Goal: Information Seeking & Learning: Learn about a topic

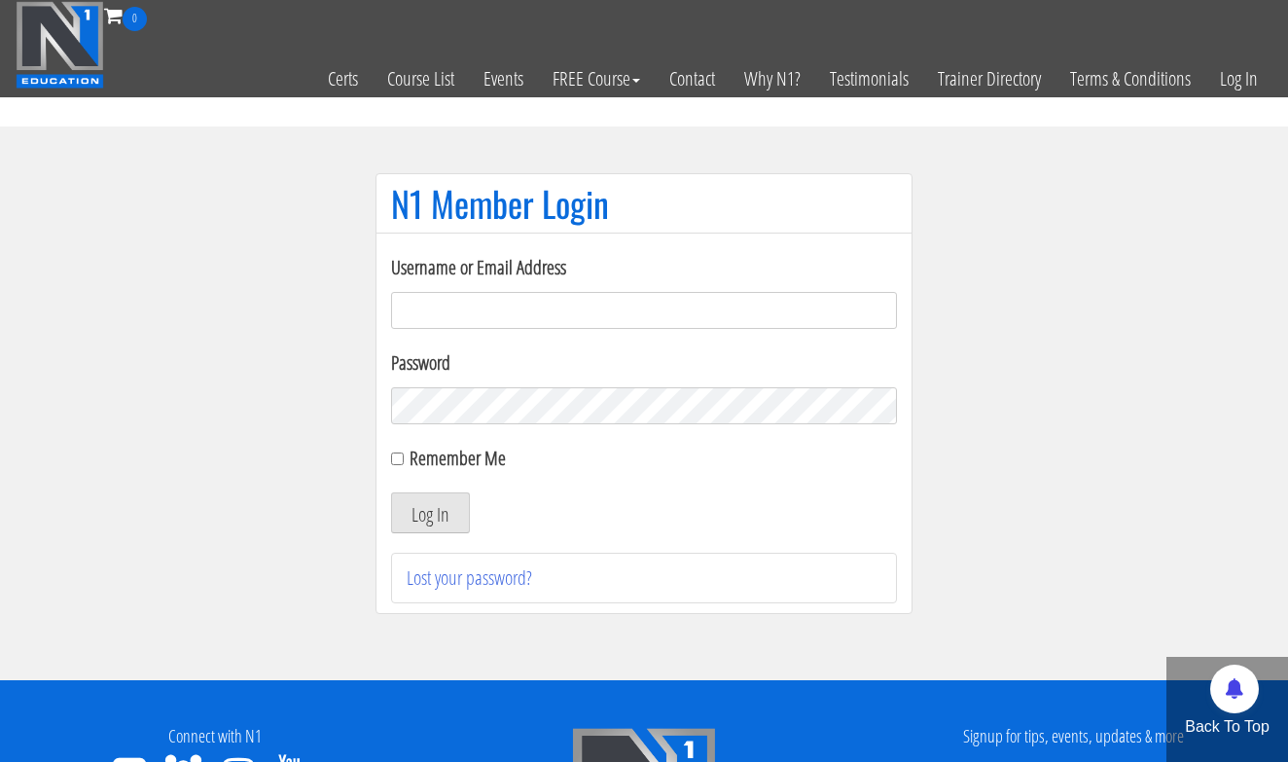
type input "[EMAIL_ADDRESS][DOMAIN_NAME]"
click at [430, 513] on button "Log In" at bounding box center [430, 512] width 79 height 41
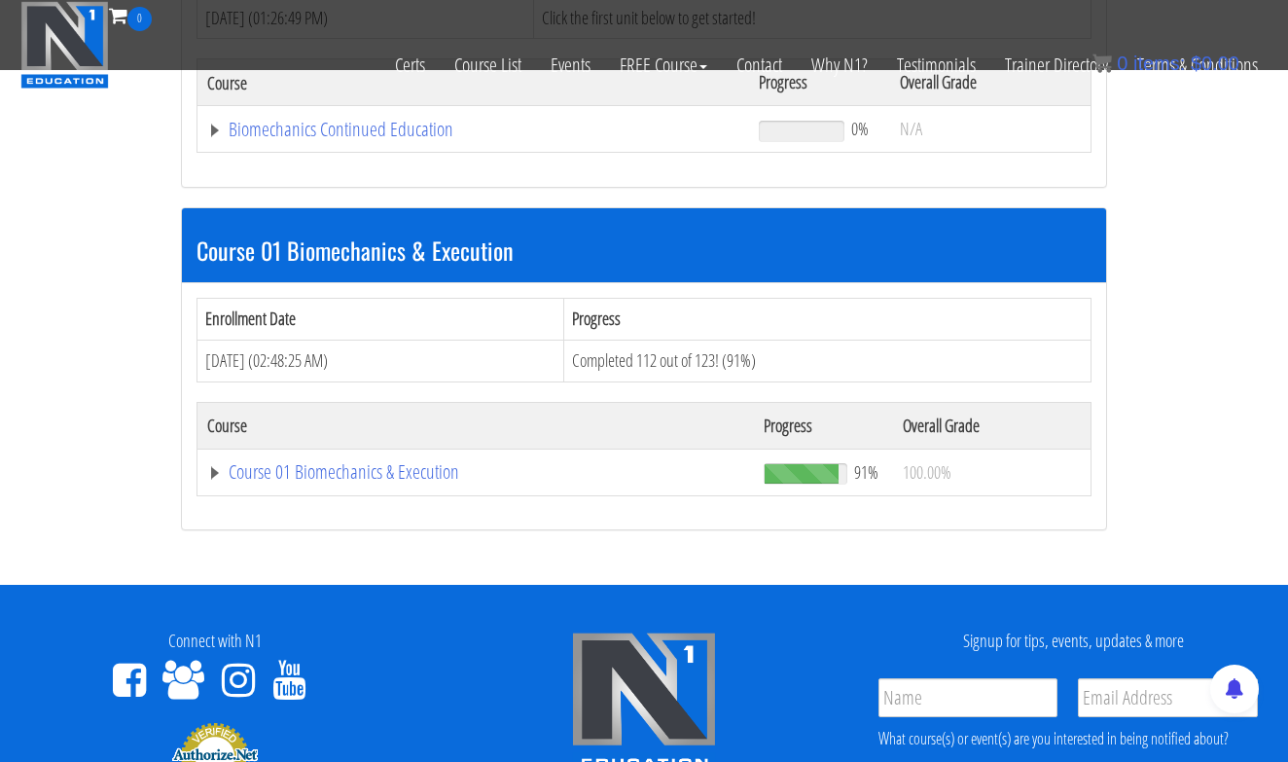
scroll to position [426, 0]
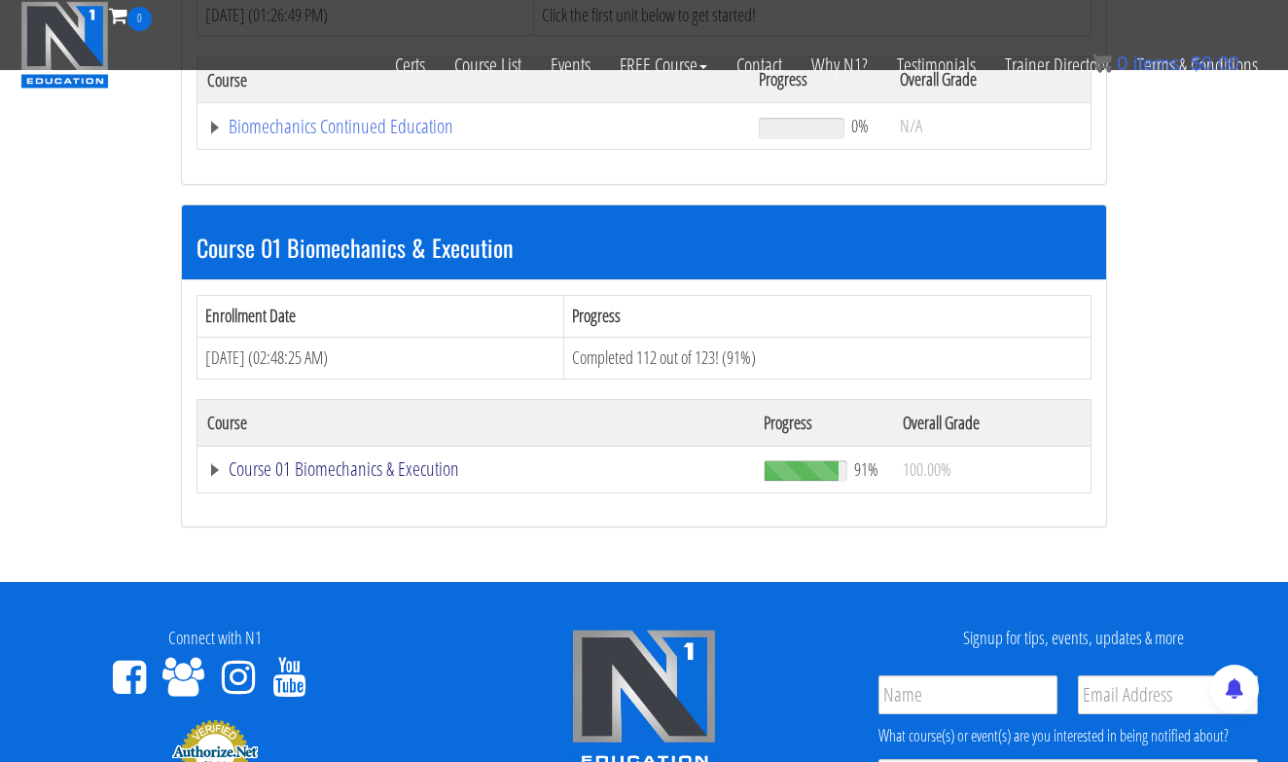
click at [412, 471] on link "Course 01 Biomechanics & Execution" at bounding box center [475, 468] width 537 height 19
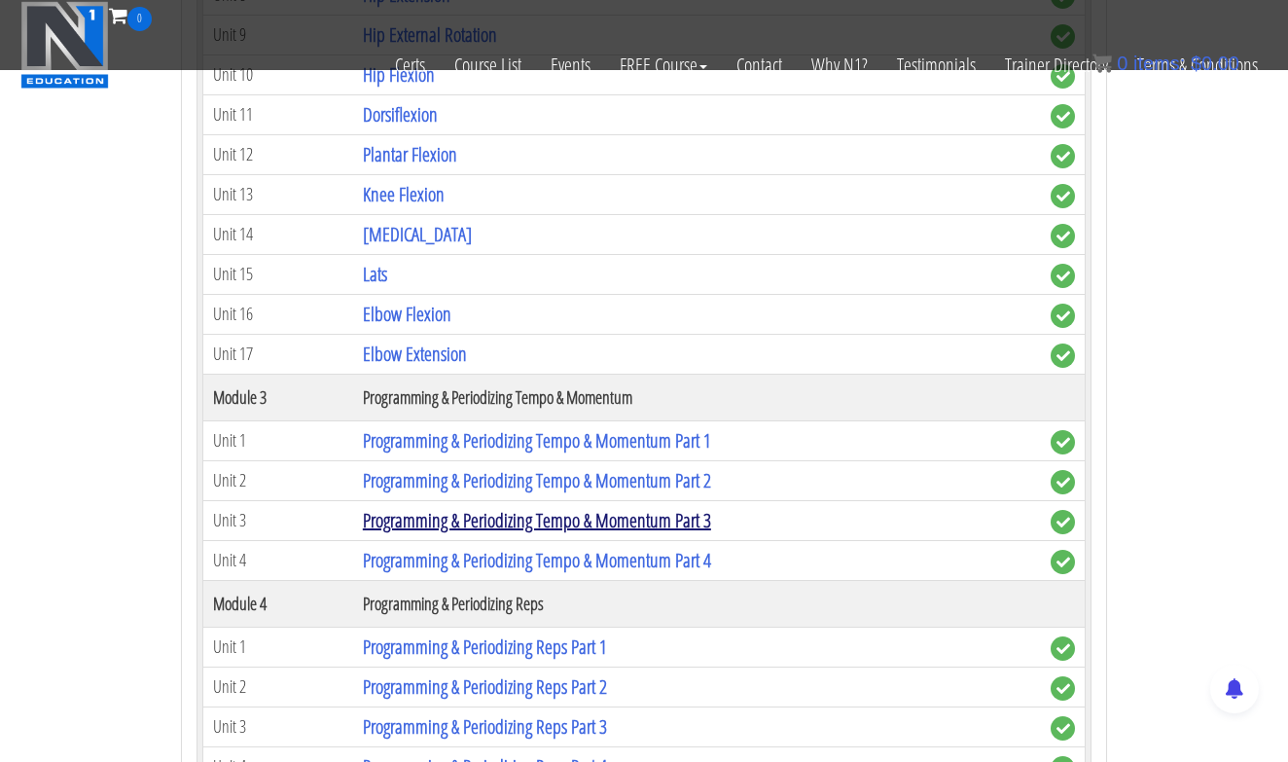
scroll to position [1706, 0]
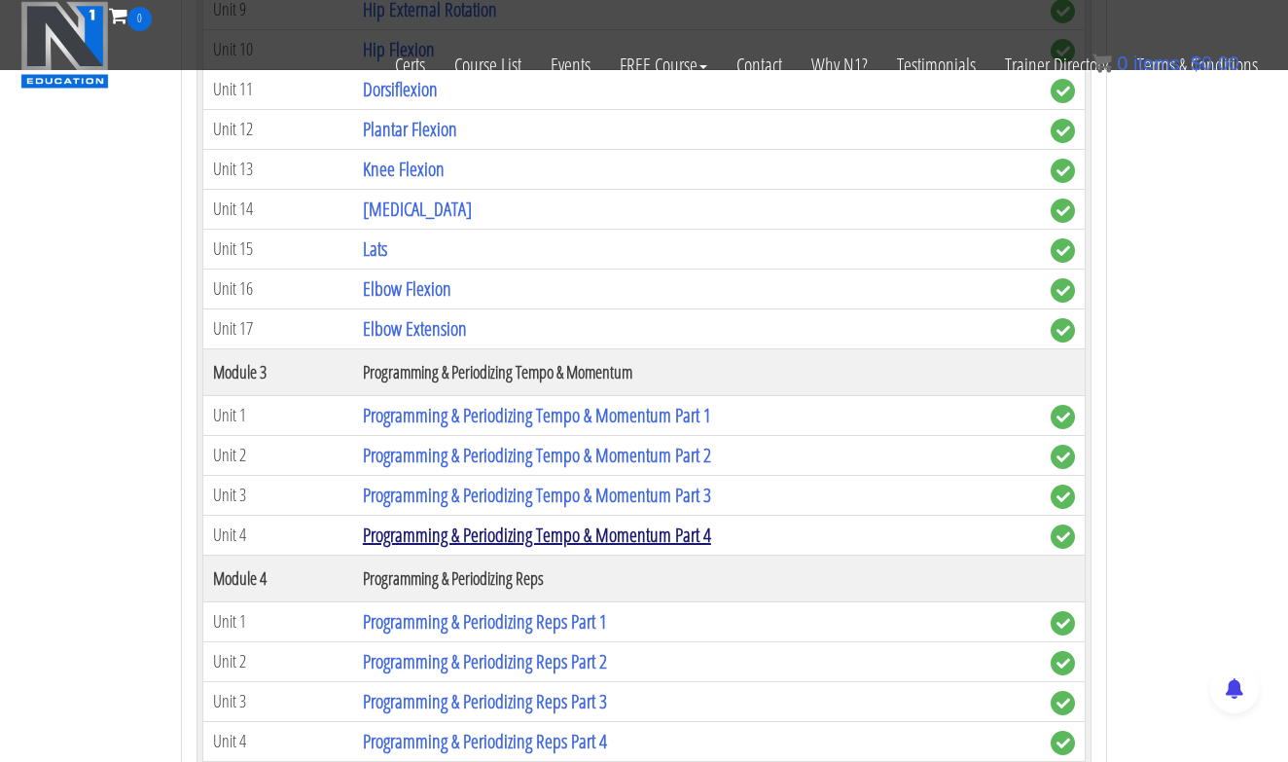
click at [618, 535] on link "Programming & Periodizing Tempo & Momentum Part 4" at bounding box center [537, 534] width 348 height 26
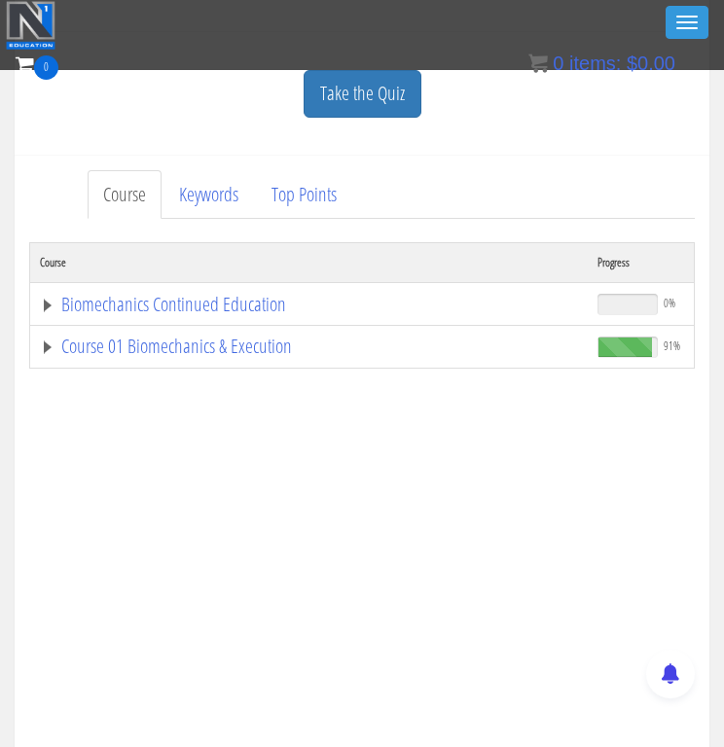
scroll to position [575, 0]
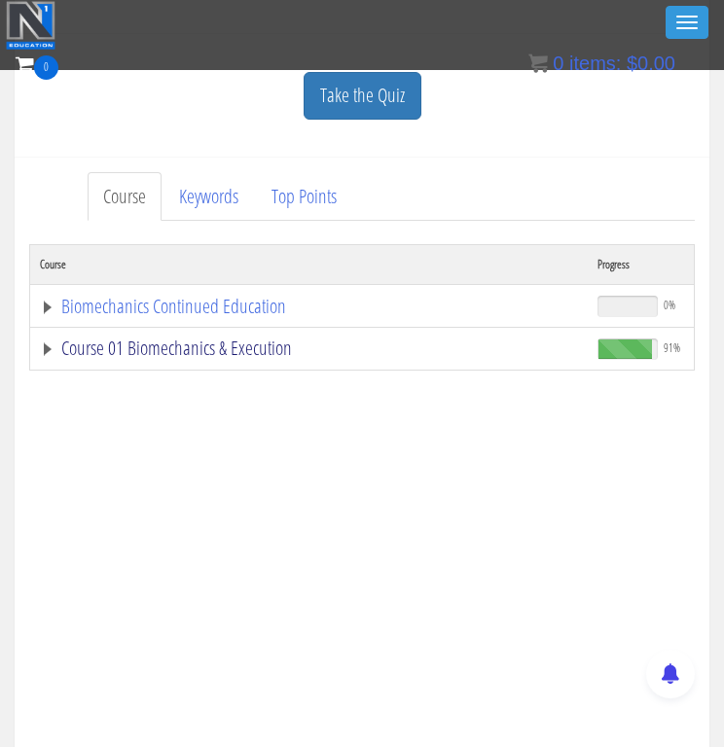
click at [119, 345] on link "Course 01 Biomechanics & Execution" at bounding box center [309, 348] width 538 height 19
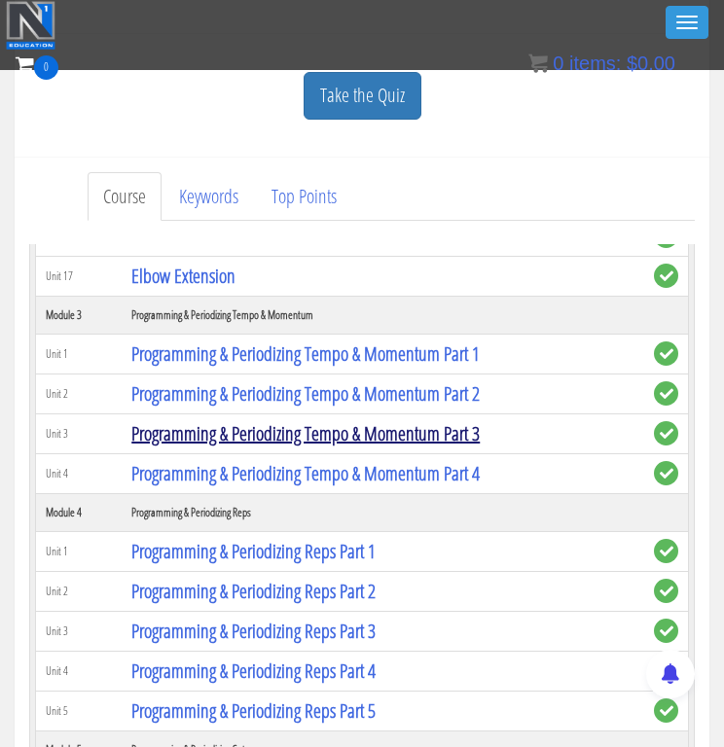
scroll to position [1194, 0]
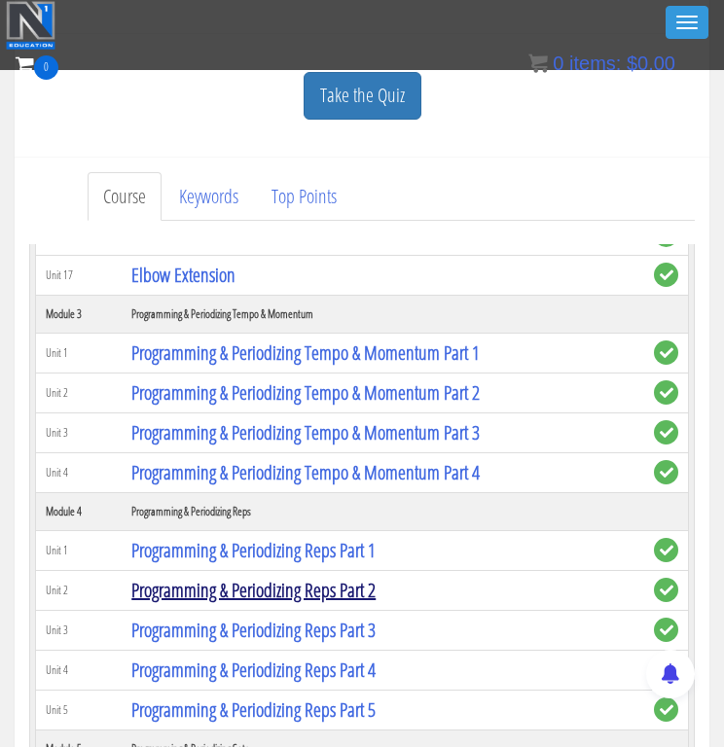
click at [320, 581] on link "Programming & Periodizing Reps Part 2" at bounding box center [253, 590] width 244 height 26
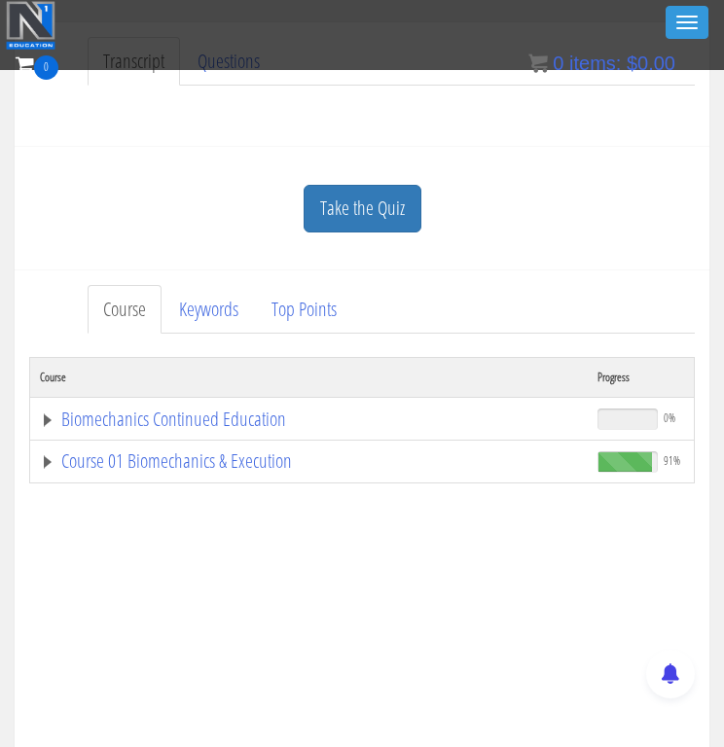
scroll to position [490, 0]
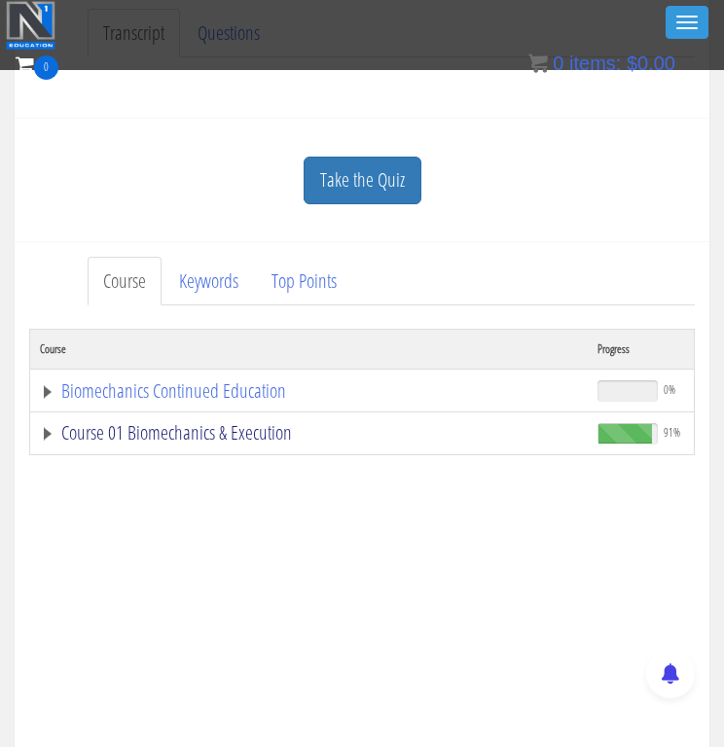
click at [220, 428] on link "Course 01 Biomechanics & Execution" at bounding box center [309, 432] width 538 height 19
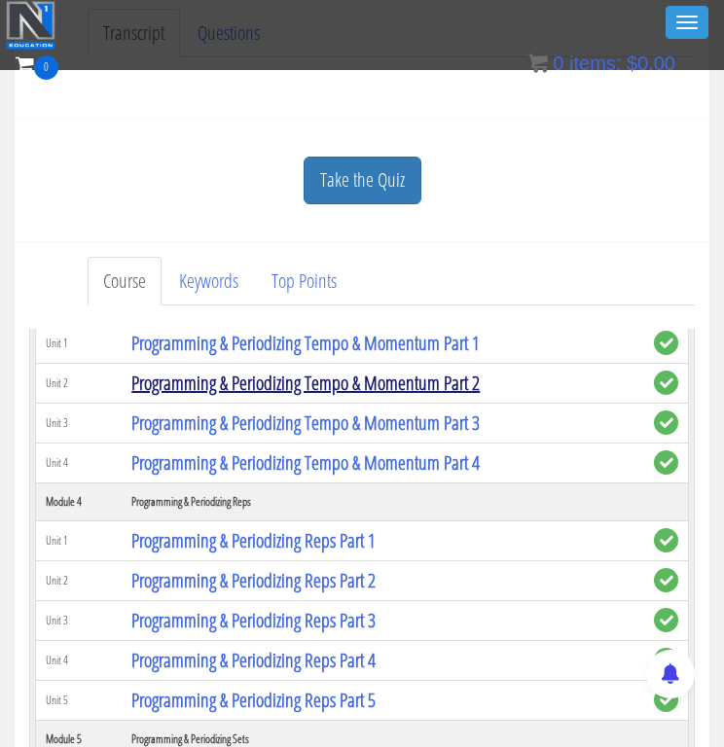
scroll to position [1308, 0]
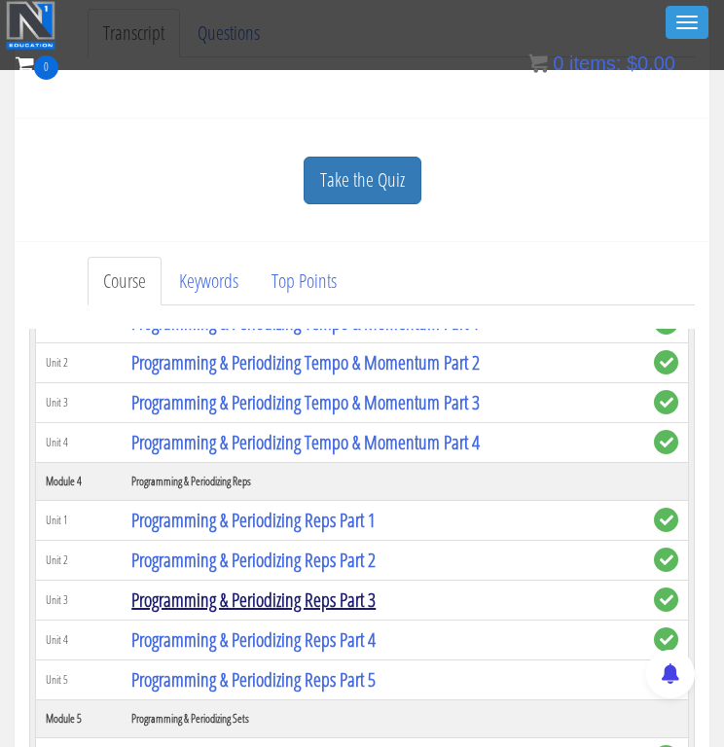
click at [320, 596] on link "Programming & Periodizing Reps Part 3" at bounding box center [253, 600] width 244 height 26
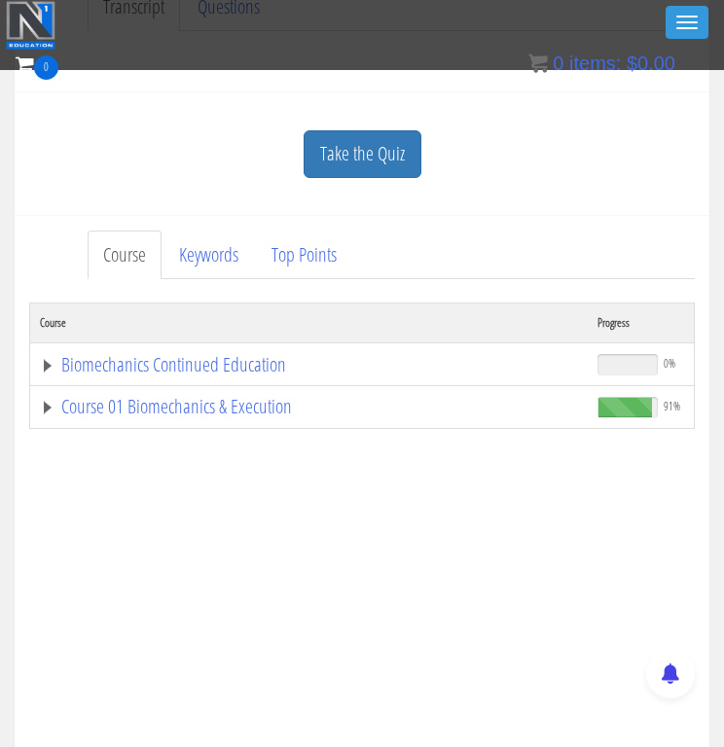
scroll to position [518, 0]
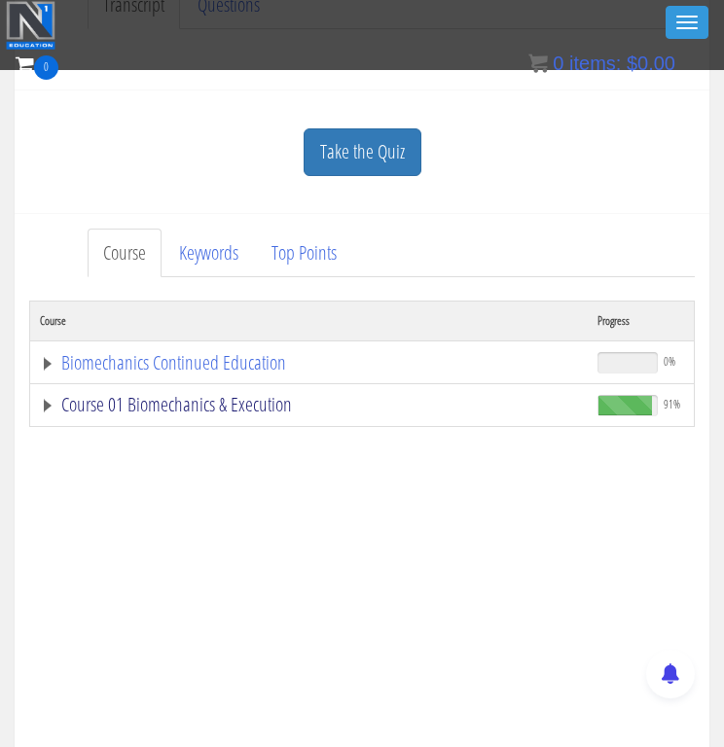
click at [225, 405] on link "Course 01 Biomechanics & Execution" at bounding box center [309, 404] width 538 height 19
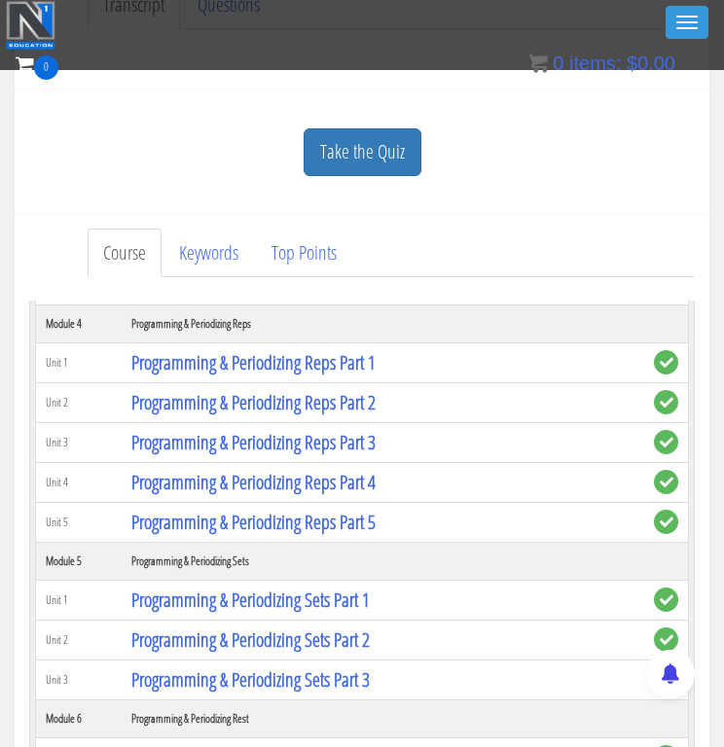
scroll to position [1456, 0]
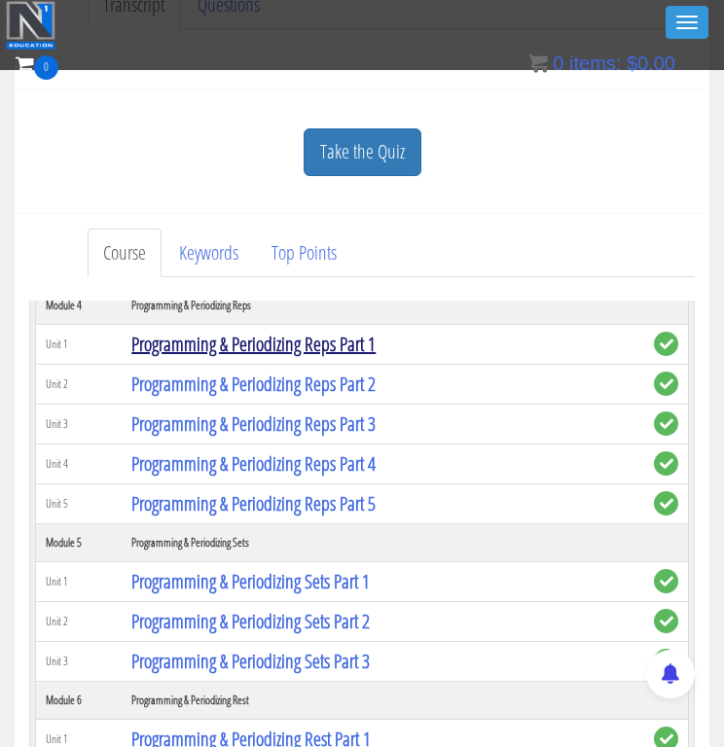
click at [335, 350] on link "Programming & Periodizing Reps Part 1" at bounding box center [253, 344] width 244 height 26
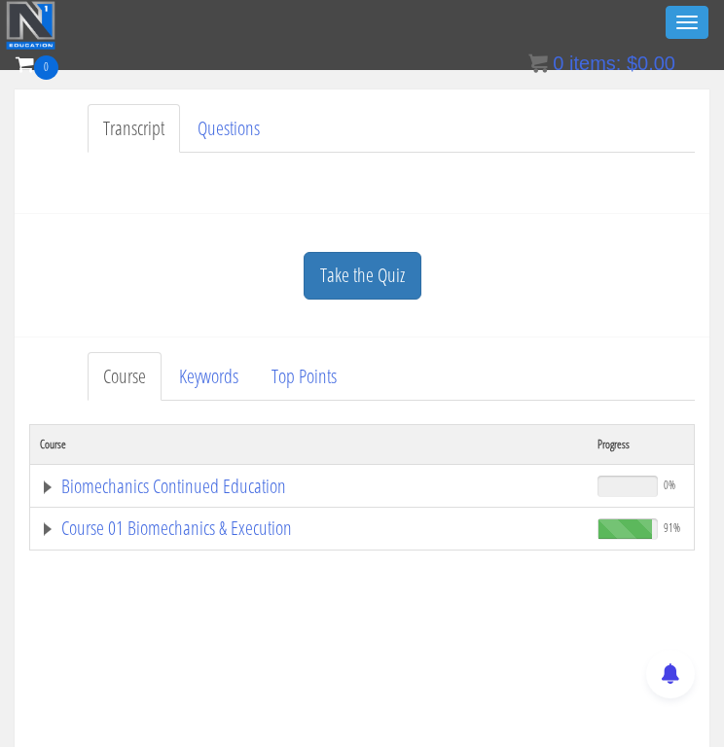
scroll to position [424, 0]
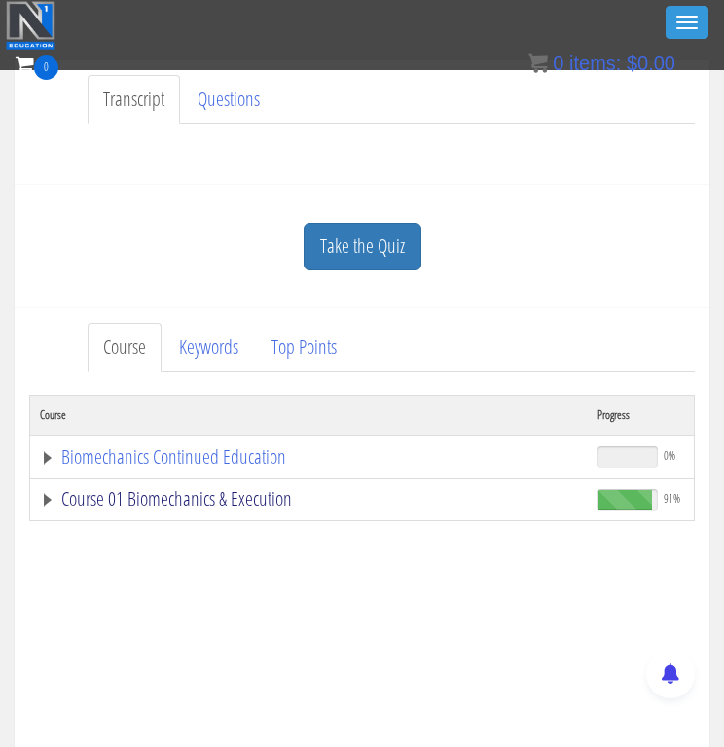
click at [229, 504] on link "Course 01 Biomechanics & Execution" at bounding box center [309, 498] width 538 height 19
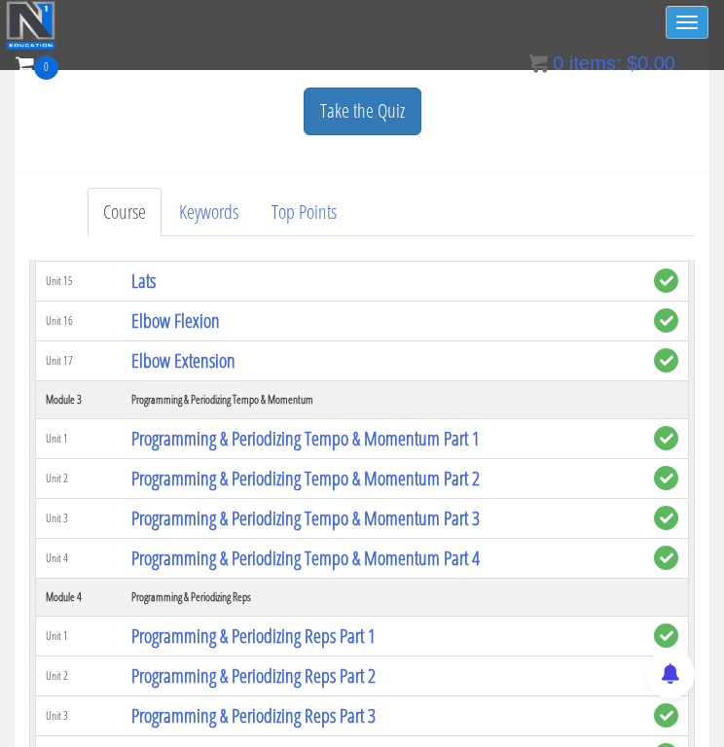
scroll to position [1088, 0]
